Goal: Contribute content: Add original content to the website for others to see

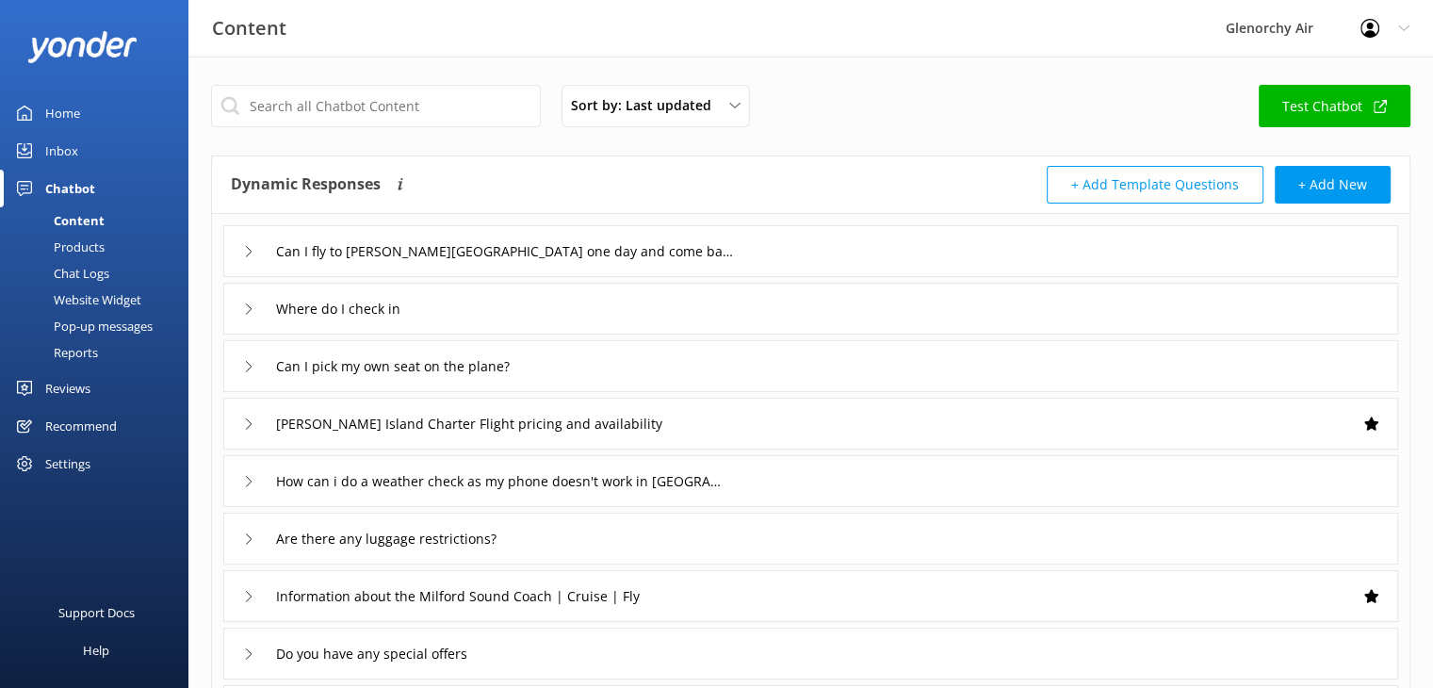
click at [112, 335] on div "Pop-up messages" at bounding box center [81, 326] width 141 height 26
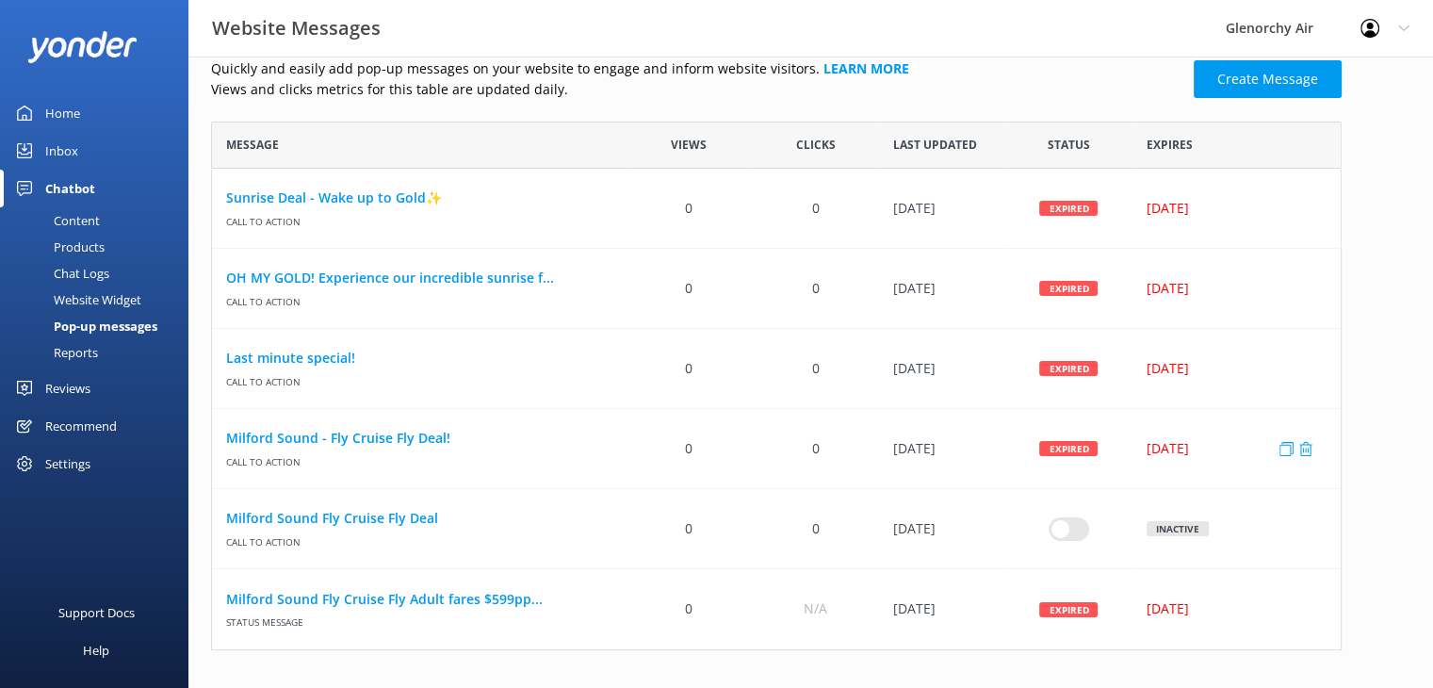
scroll to position [25, 0]
click at [349, 208] on link "Sunrise Deal - Wake up to Gold✨" at bounding box center [418, 198] width 385 height 21
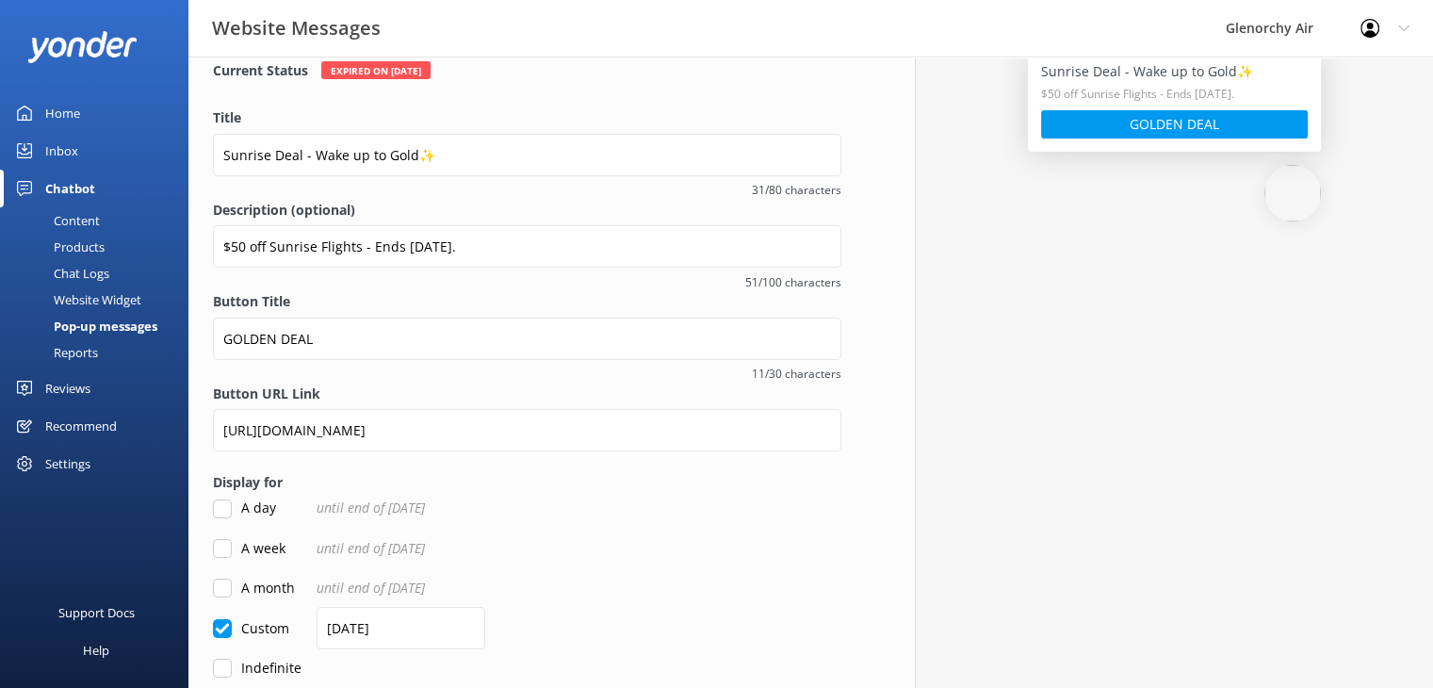
scroll to position [192, 0]
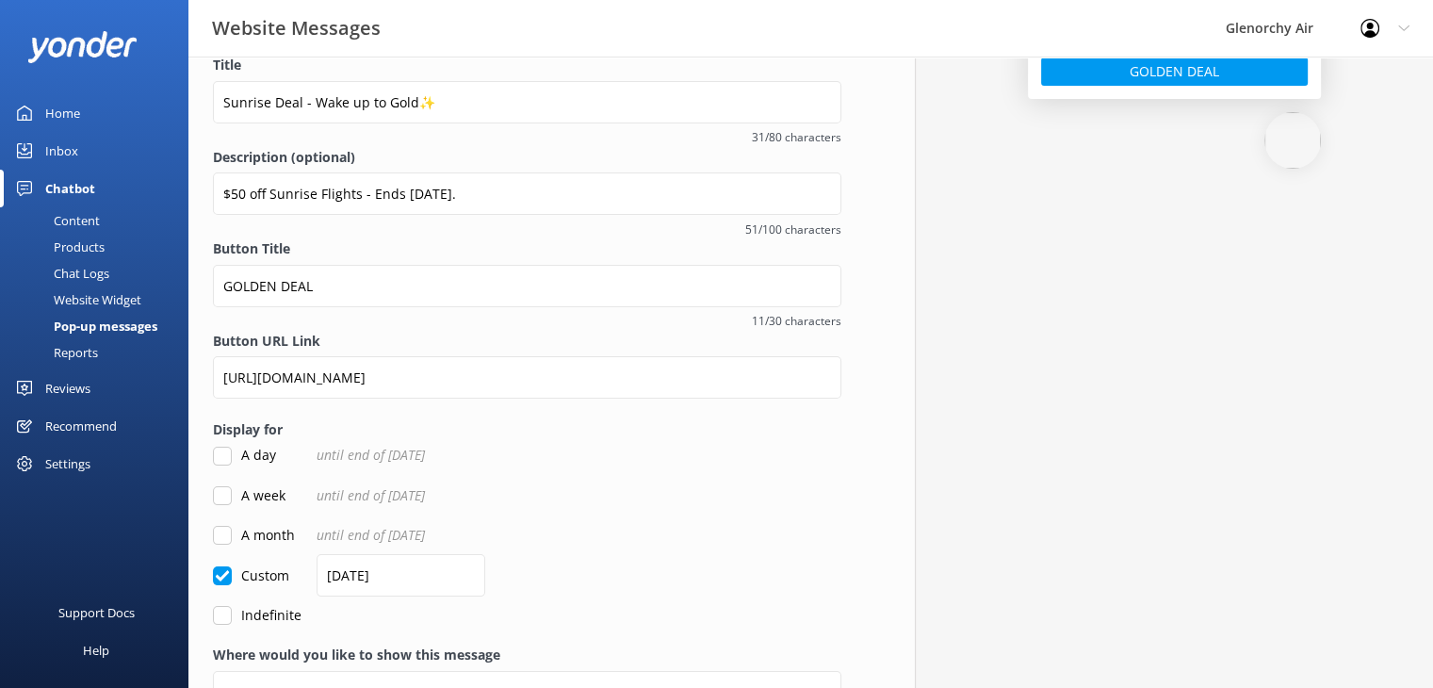
click at [222, 455] on input "A day" at bounding box center [222, 456] width 19 height 19
checkbox input "true"
checkbox input "false"
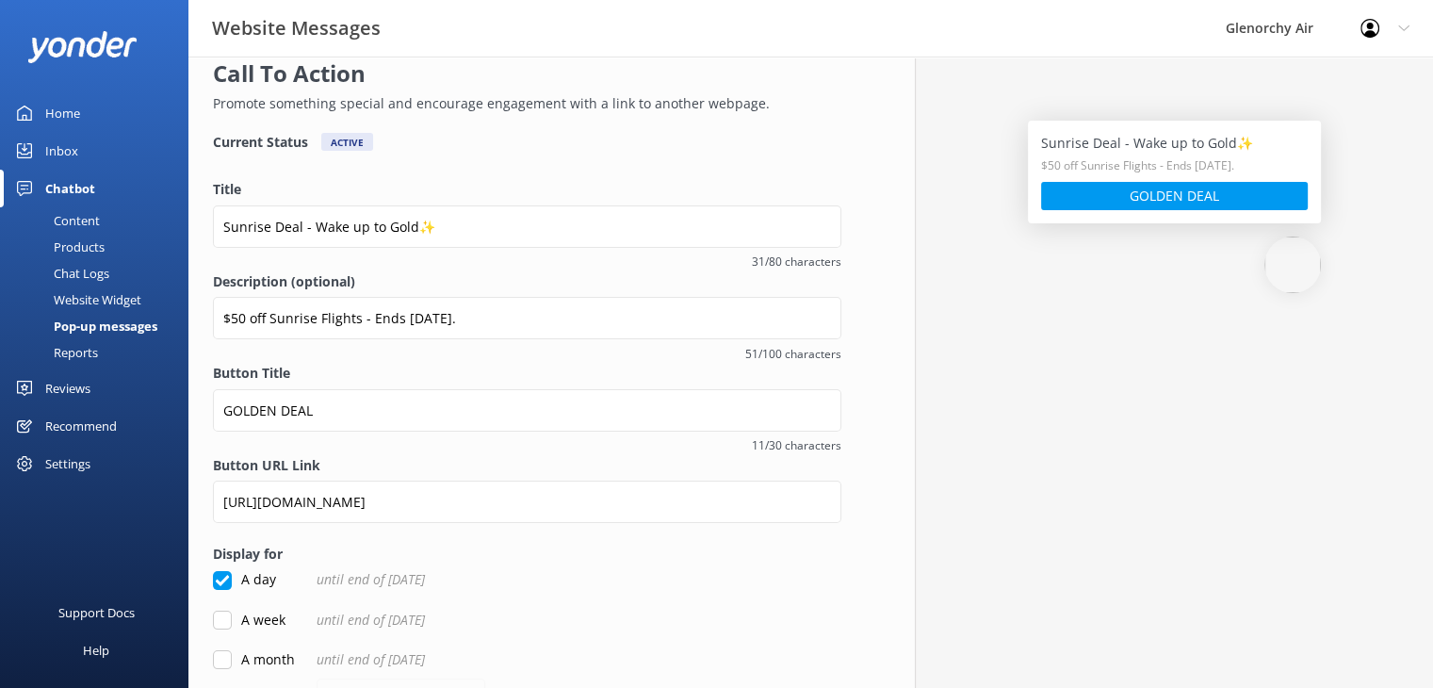
scroll to position [61, 0]
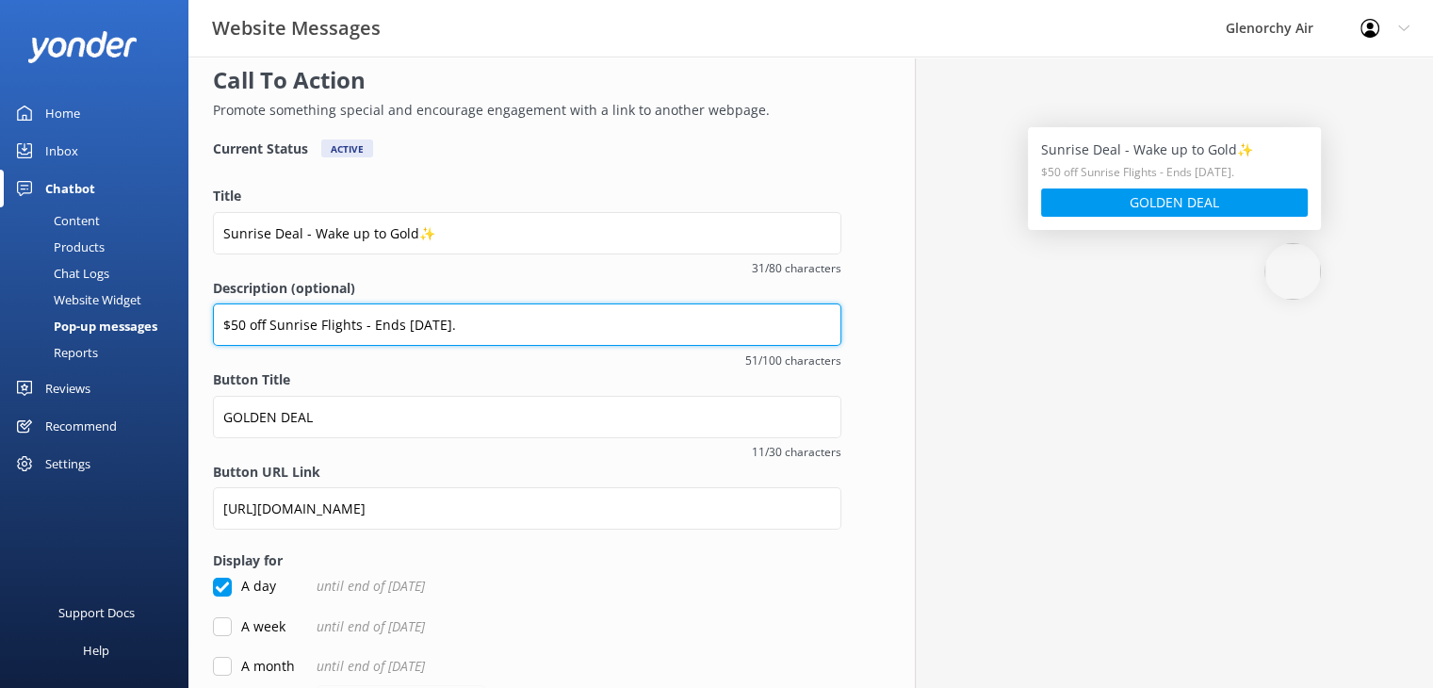
click at [587, 323] on input "$50 off Sunrise Flights - Ends [DATE]." at bounding box center [527, 324] width 629 height 42
drag, startPoint x: 553, startPoint y: 329, endPoint x: 317, endPoint y: 320, distance: 236.7
click at [317, 320] on input "$50 off Sunrise Flights - Ends [DATE]." at bounding box center [527, 324] width 629 height 42
type input "$50 off Sunrise for [DATE]"
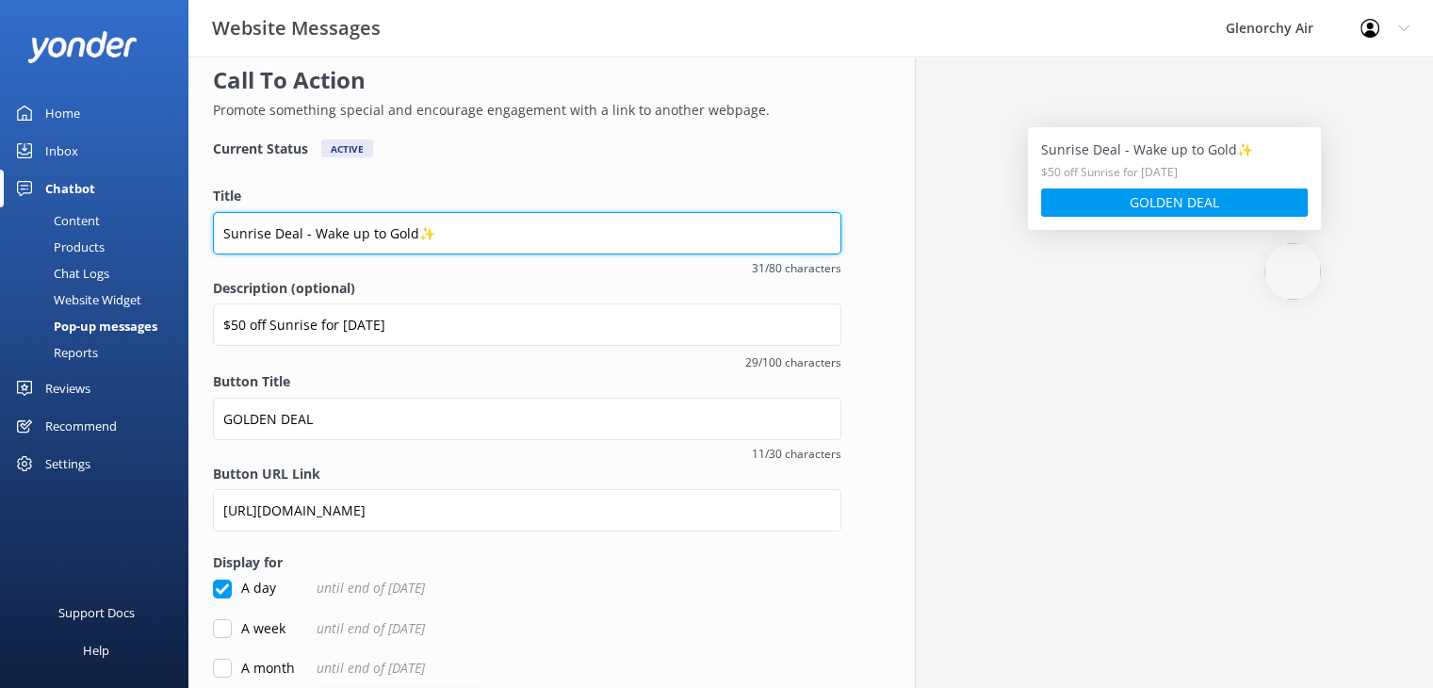
drag, startPoint x: 411, startPoint y: 227, endPoint x: 337, endPoint y: 231, distance: 73.6
click at [337, 231] on input "Sunrise Deal - Wake up to Gold✨" at bounding box center [527, 233] width 629 height 42
click at [287, 231] on input "Sunrise Deal - Wake up to Gold✨" at bounding box center [527, 233] width 629 height 42
drag, startPoint x: 305, startPoint y: 235, endPoint x: 182, endPoint y: 231, distance: 123.5
click at [182, 231] on div "Website Messages Glenorchy Air Profile Settings Logout Home Inbox Chatbot Conte…" at bounding box center [716, 464] width 1433 height 938
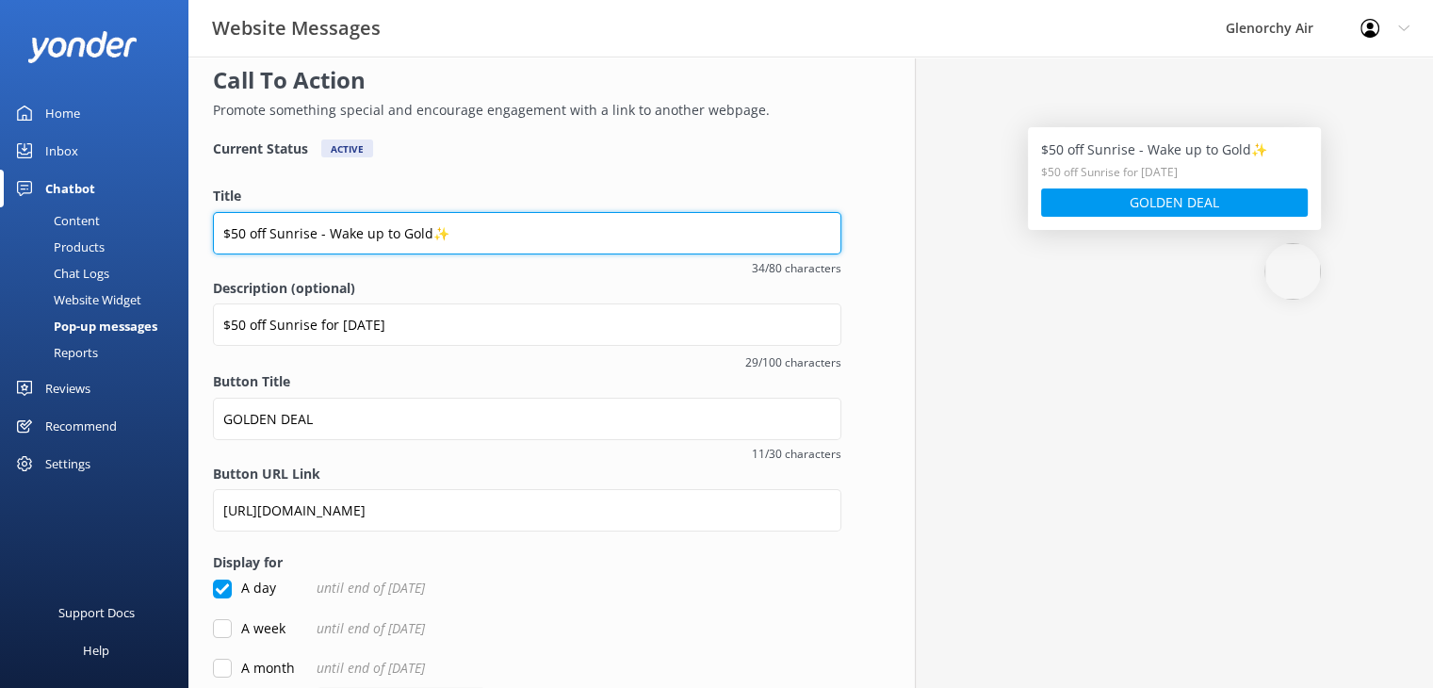
type input "$50 off Sunrise - Wake up to Gold✨"
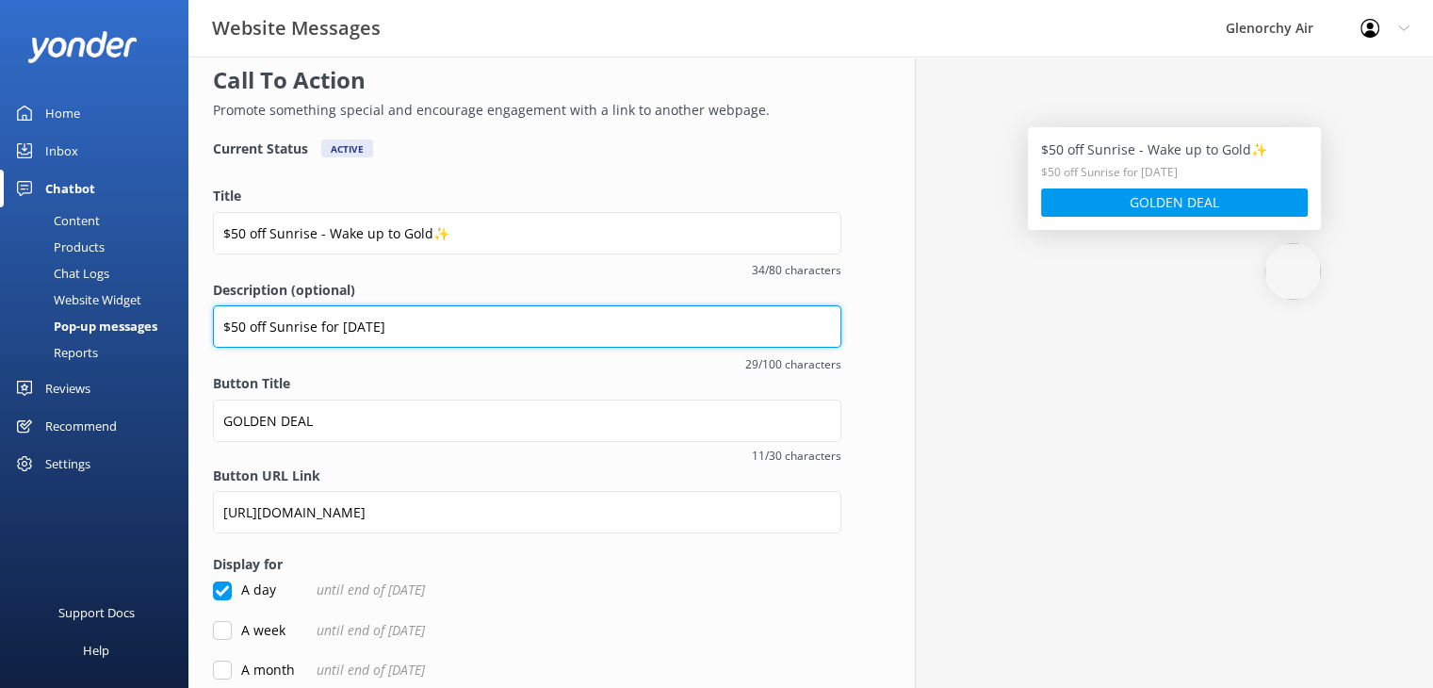
drag, startPoint x: 423, startPoint y: 322, endPoint x: 206, endPoint y: 318, distance: 216.8
click at [206, 318] on div "Overview Call To Action Promote something special and encourage engagement with…" at bounding box center [527, 465] width 678 height 940
click at [249, 326] on input "For [DATE] 14th Departure ONLY!" at bounding box center [527, 326] width 629 height 42
click at [471, 324] on input "For [DATE] 14th Departure ONLY!" at bounding box center [527, 326] width 629 height 42
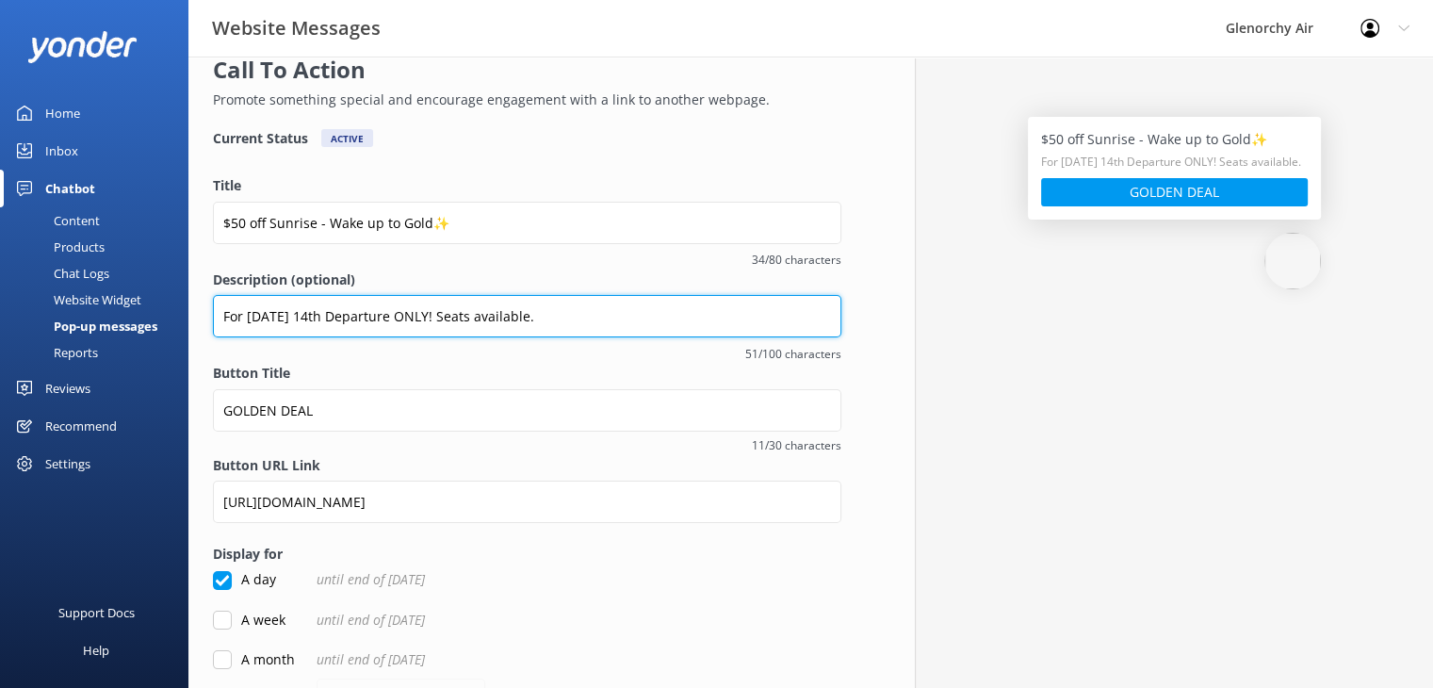
scroll to position [71, 0]
click at [480, 317] on input "For [DATE] 14th Departure ONLY! Seats available." at bounding box center [527, 317] width 629 height 42
click at [447, 319] on input "For [DATE] 14th Departure ONLY! Seats available." at bounding box center [527, 317] width 629 height 42
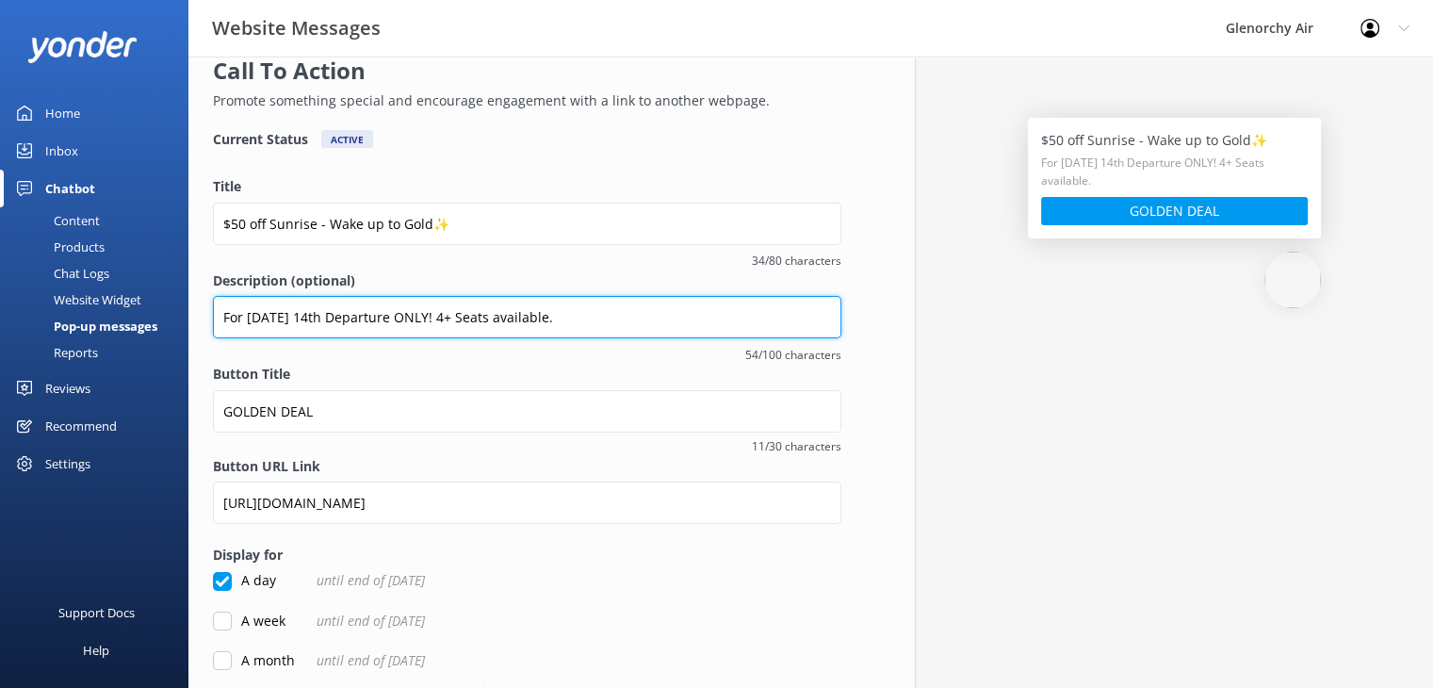
click at [473, 318] on input "For [DATE] 14th Departure ONLY! 4+ Seats available." at bounding box center [527, 317] width 629 height 42
type input "For [DATE] 14th Departure ONLY! 4+ seats available."
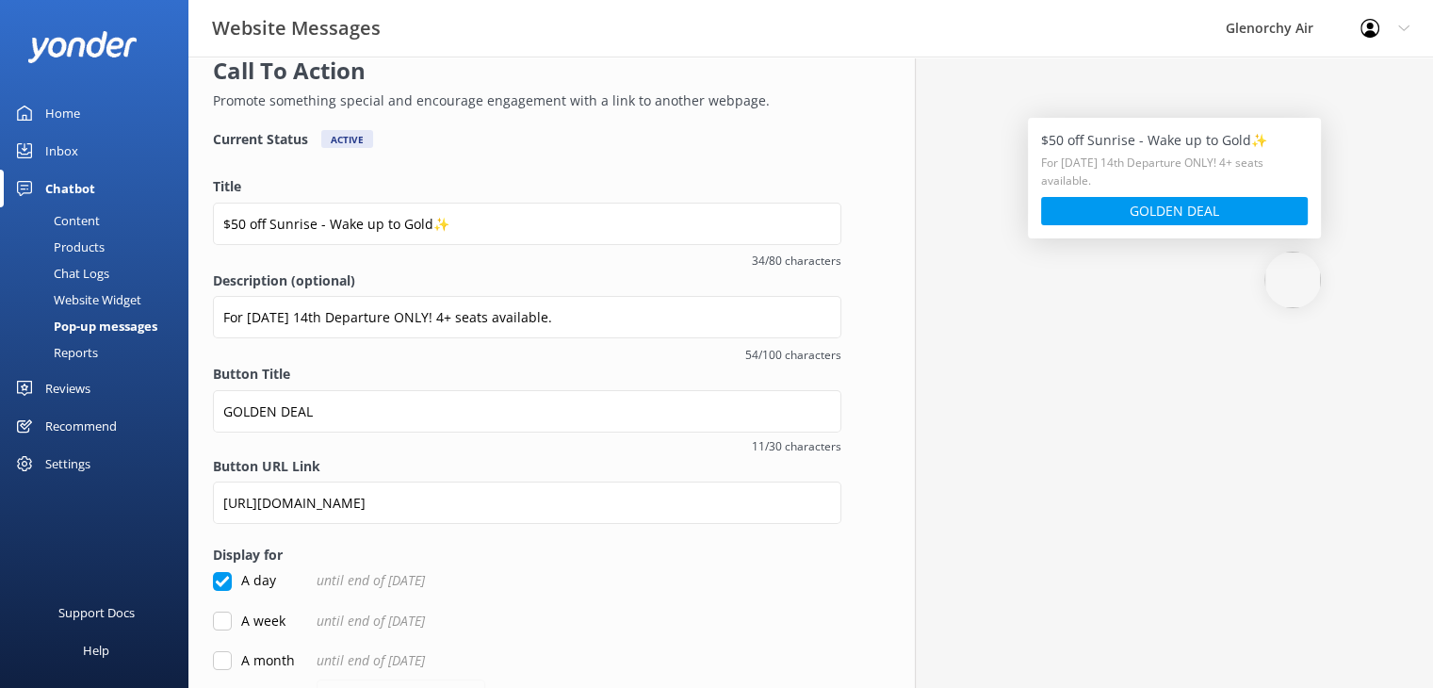
click at [498, 348] on span "54/100 characters" at bounding box center [527, 355] width 629 height 18
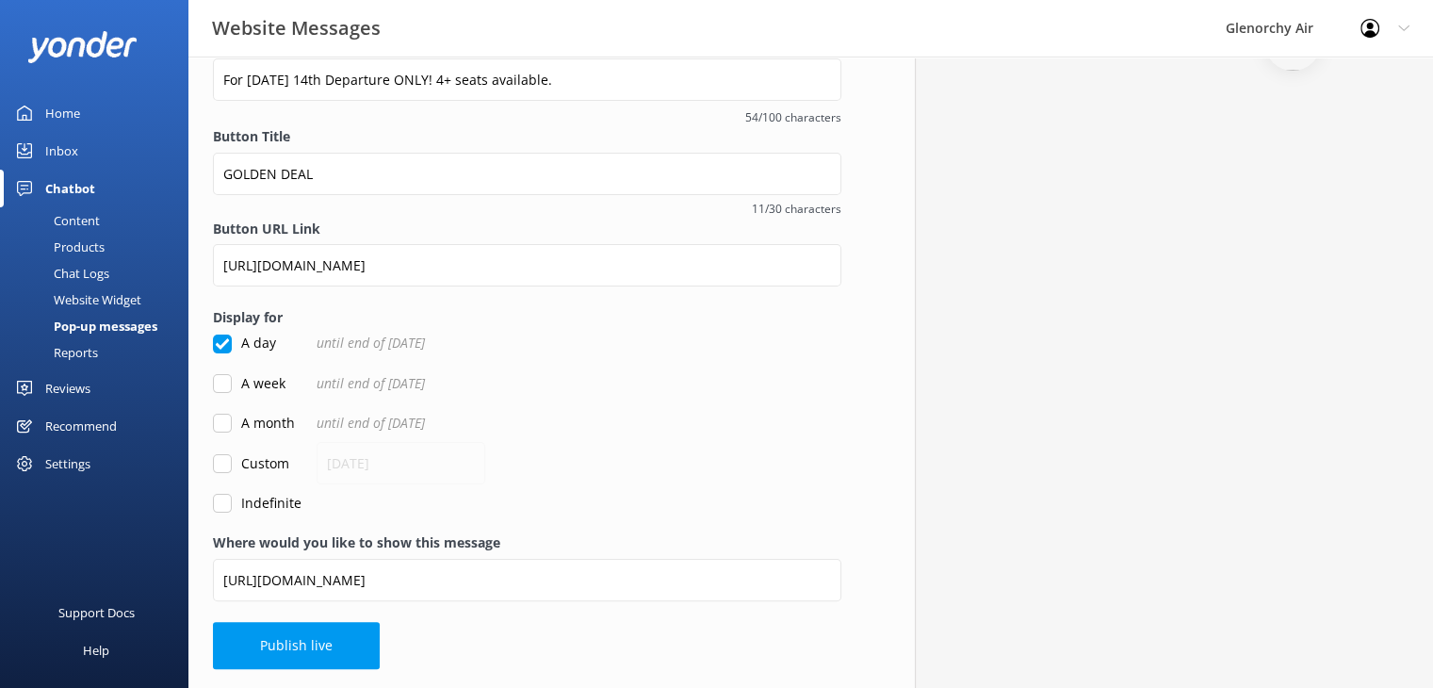
scroll to position [307, 0]
click at [262, 659] on button "Publish live" at bounding box center [296, 646] width 167 height 47
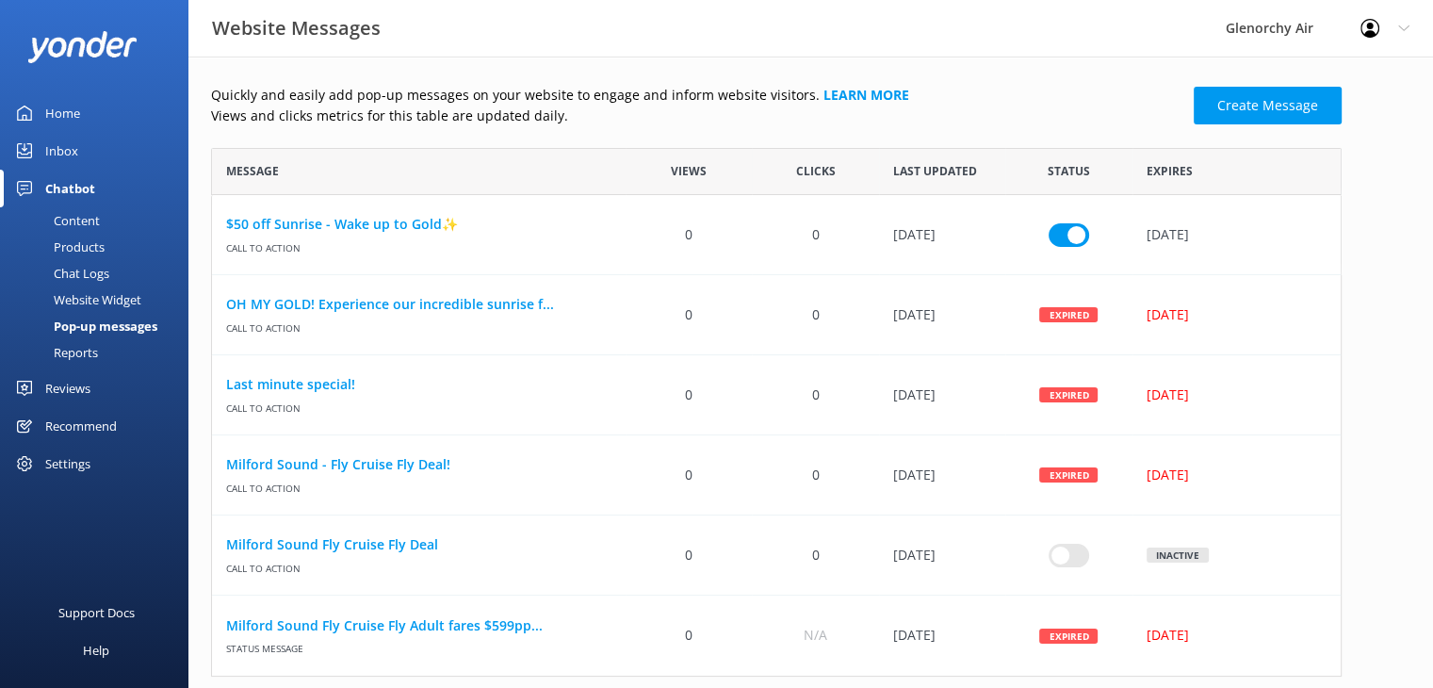
scroll to position [15, 15]
